Goal: Check status: Check status

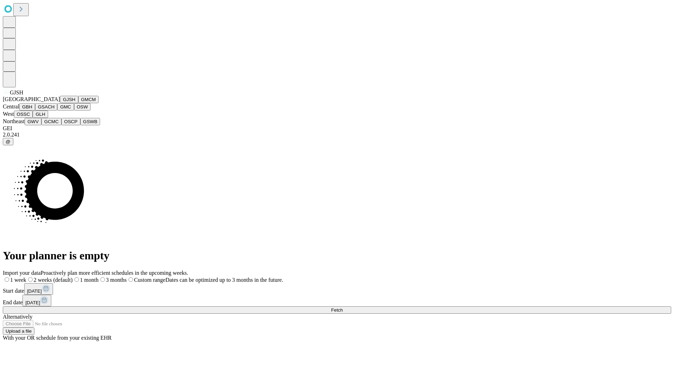
click at [60, 103] on button "GJSH" at bounding box center [69, 99] width 18 height 7
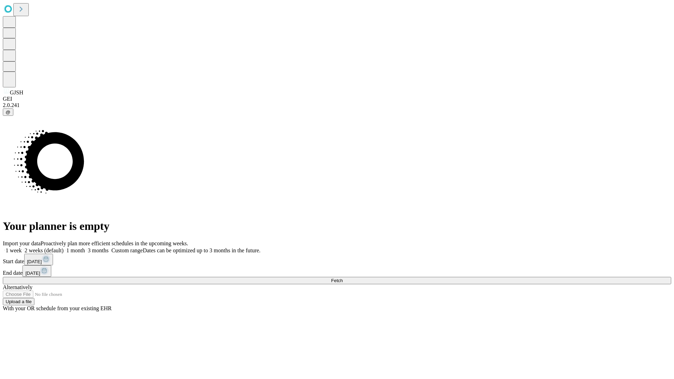
click at [22, 248] on label "1 week" at bounding box center [12, 251] width 19 height 6
click at [343, 278] on span "Fetch" at bounding box center [337, 280] width 12 height 5
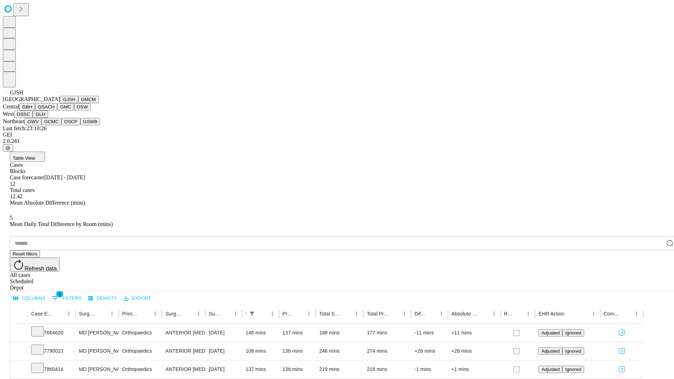
click at [78, 103] on button "GMCM" at bounding box center [88, 99] width 20 height 7
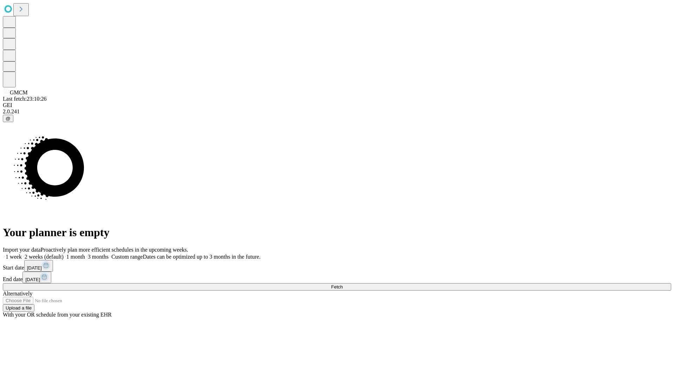
click at [22, 254] on label "1 week" at bounding box center [12, 257] width 19 height 6
click at [343, 284] on span "Fetch" at bounding box center [337, 286] width 12 height 5
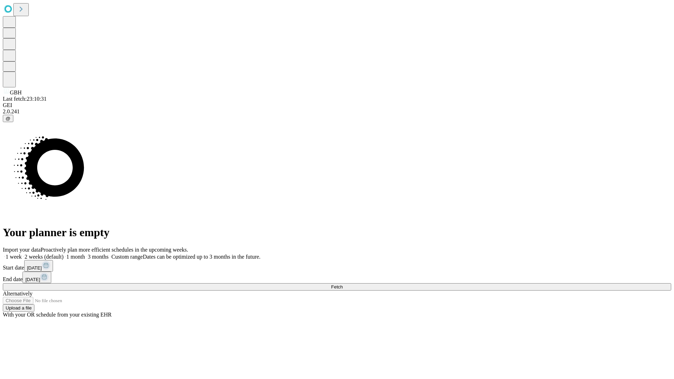
click at [343, 284] on span "Fetch" at bounding box center [337, 286] width 12 height 5
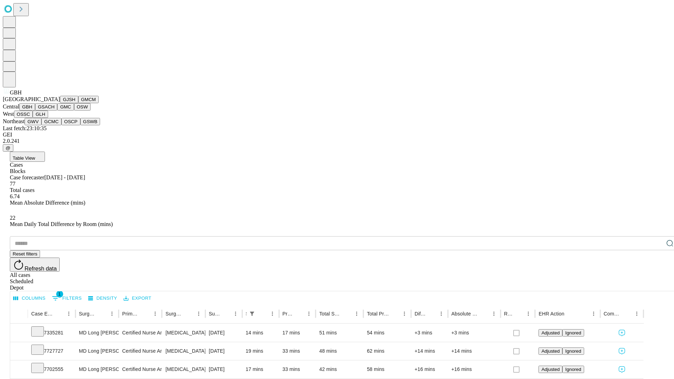
click at [54, 111] on button "GSACH" at bounding box center [46, 106] width 22 height 7
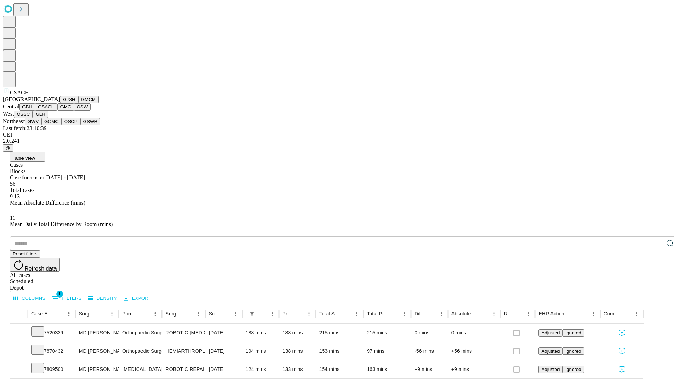
click at [57, 111] on button "GMC" at bounding box center [65, 106] width 17 height 7
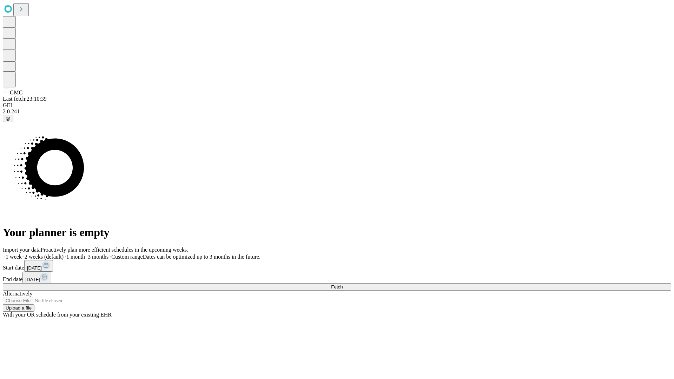
click at [22, 254] on label "1 week" at bounding box center [12, 257] width 19 height 6
click at [343, 284] on span "Fetch" at bounding box center [337, 286] width 12 height 5
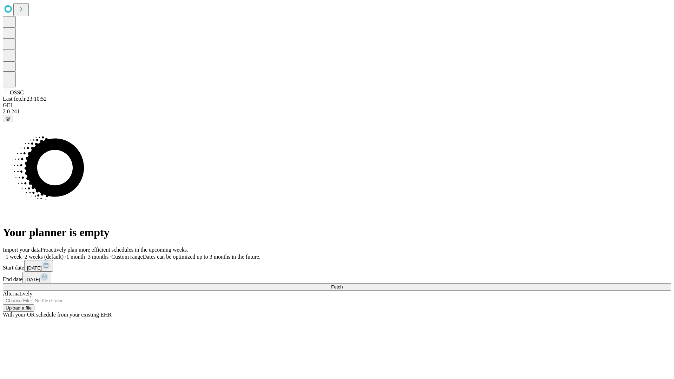
click at [22, 254] on label "1 week" at bounding box center [12, 257] width 19 height 6
click at [343, 284] on span "Fetch" at bounding box center [337, 286] width 12 height 5
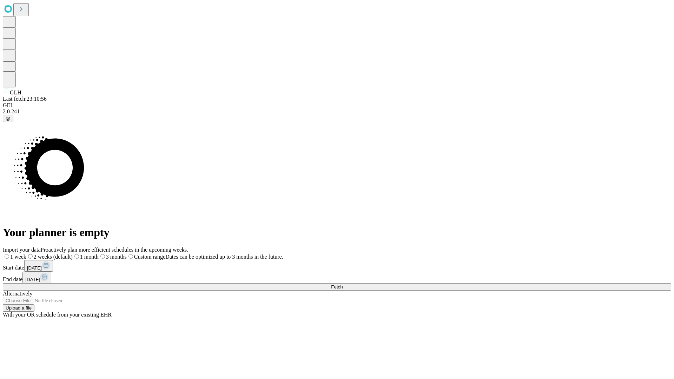
click at [343, 284] on span "Fetch" at bounding box center [337, 286] width 12 height 5
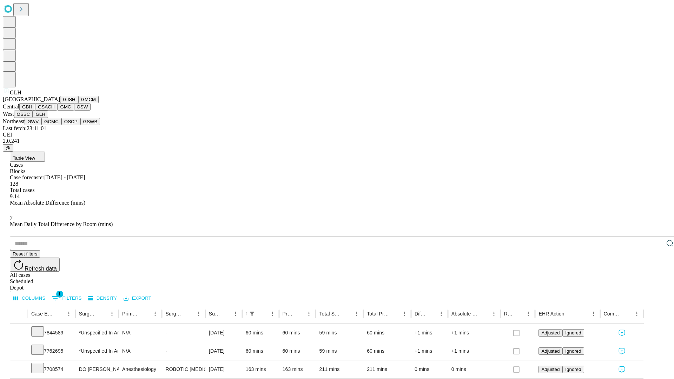
click at [41, 125] on button "GWV" at bounding box center [33, 121] width 17 height 7
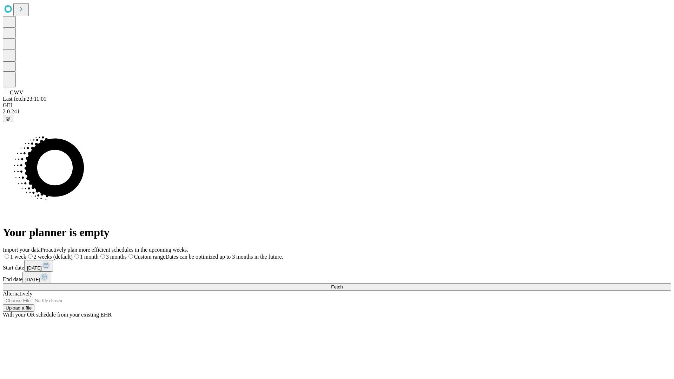
click at [26, 254] on label "1 week" at bounding box center [15, 257] width 24 height 6
click at [343, 284] on span "Fetch" at bounding box center [337, 286] width 12 height 5
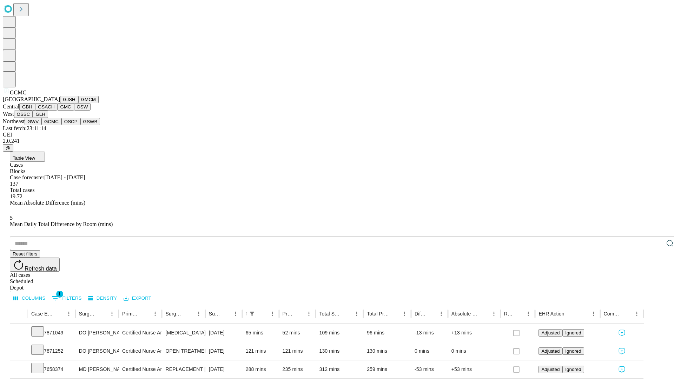
click at [61, 125] on button "OSCP" at bounding box center [70, 121] width 19 height 7
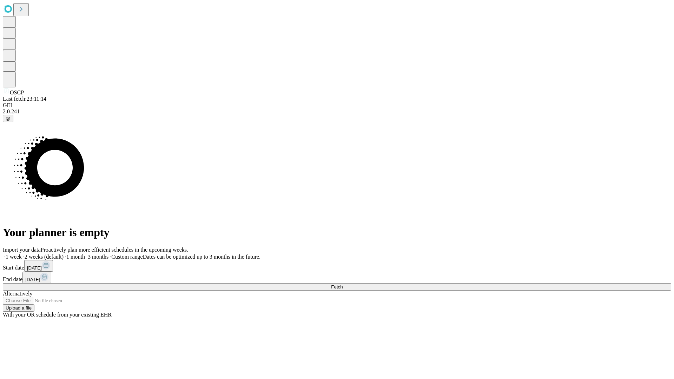
click at [22, 254] on label "1 week" at bounding box center [12, 257] width 19 height 6
click at [343, 284] on span "Fetch" at bounding box center [337, 286] width 12 height 5
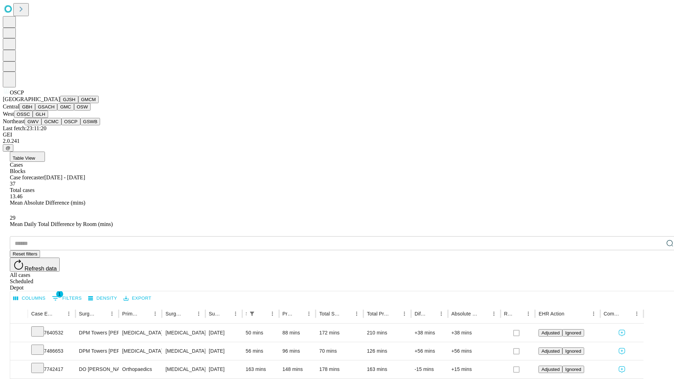
click at [80, 125] on button "GSWB" at bounding box center [90, 121] width 20 height 7
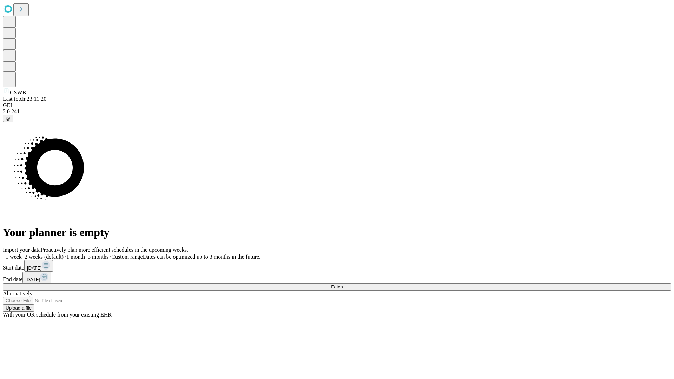
click at [22, 254] on label "1 week" at bounding box center [12, 257] width 19 height 6
click at [343, 284] on span "Fetch" at bounding box center [337, 286] width 12 height 5
